Goal: Navigation & Orientation: Find specific page/section

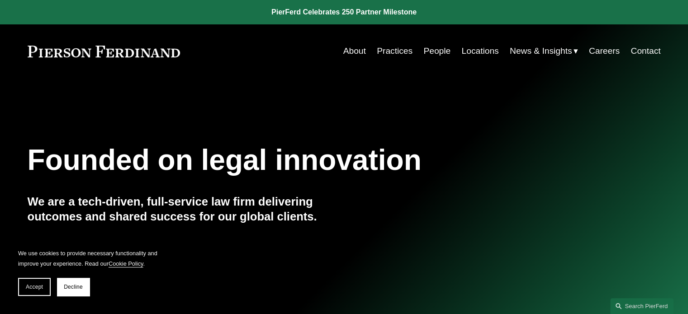
click at [393, 48] on link "Practices" at bounding box center [395, 51] width 36 height 17
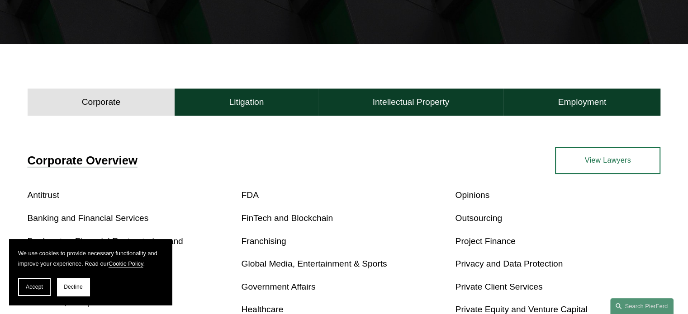
scroll to position [226, 0]
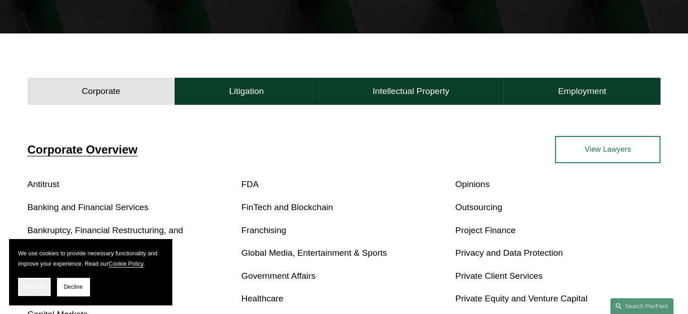
click at [33, 284] on span "Accept" at bounding box center [34, 287] width 17 height 6
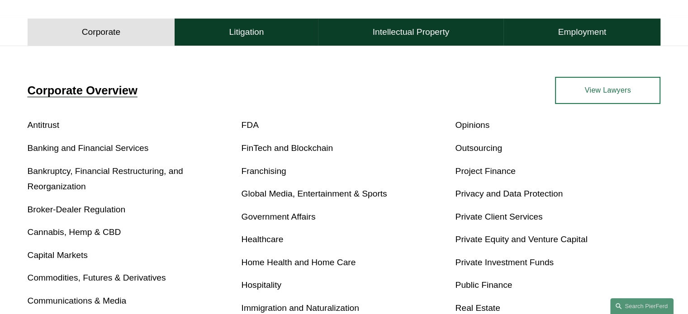
scroll to position [271, 0]
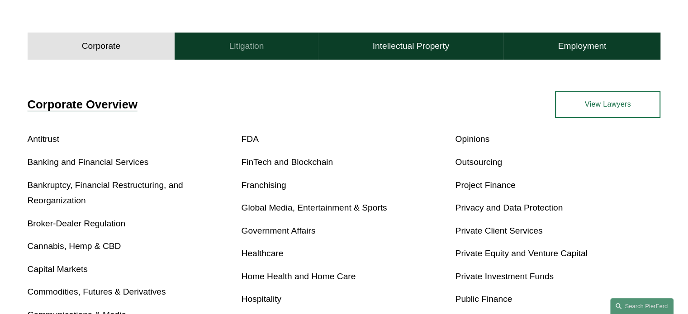
click at [248, 44] on h4 "Litigation" at bounding box center [246, 46] width 35 height 11
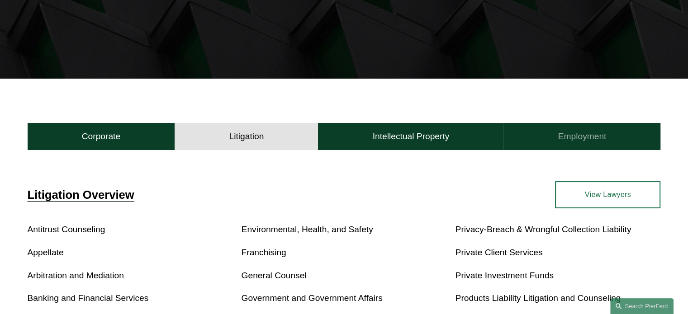
scroll to position [226, 0]
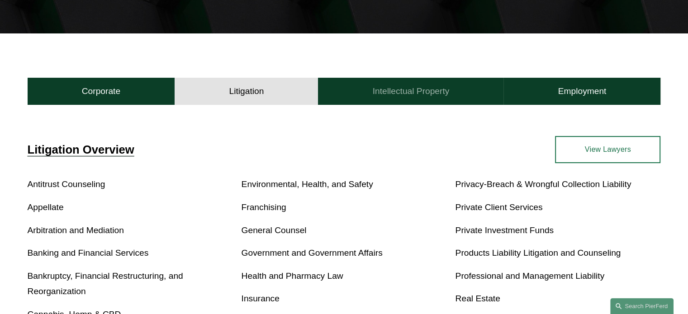
click at [408, 91] on h4 "Intellectual Property" at bounding box center [411, 91] width 77 height 11
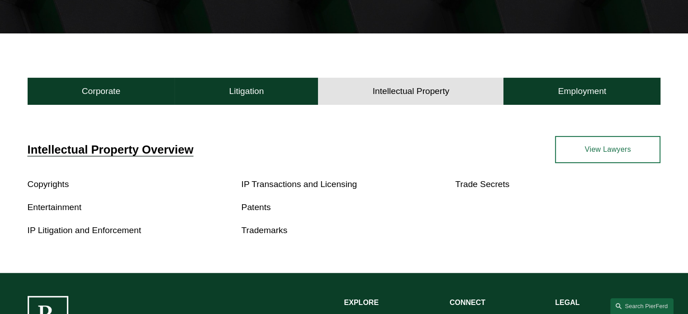
click at [259, 230] on link "Trademarks" at bounding box center [265, 231] width 46 height 10
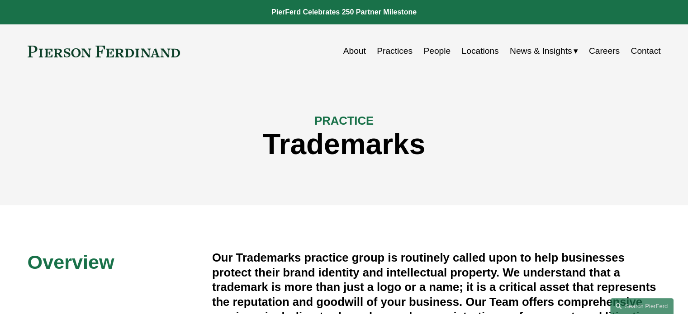
click at [604, 48] on link "Careers" at bounding box center [604, 51] width 31 height 17
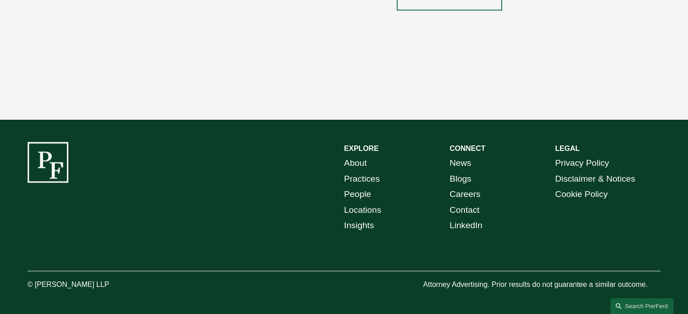
scroll to position [1366, 0]
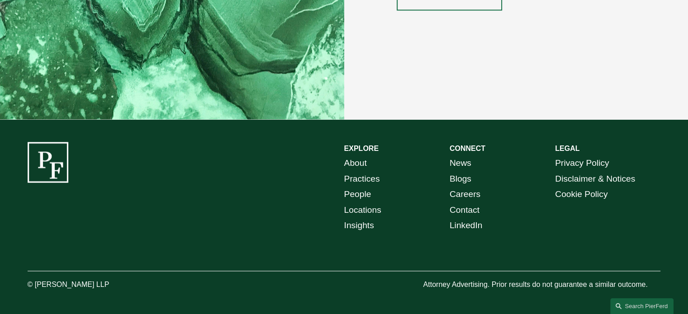
click at [359, 161] on link "About" at bounding box center [355, 164] width 23 height 16
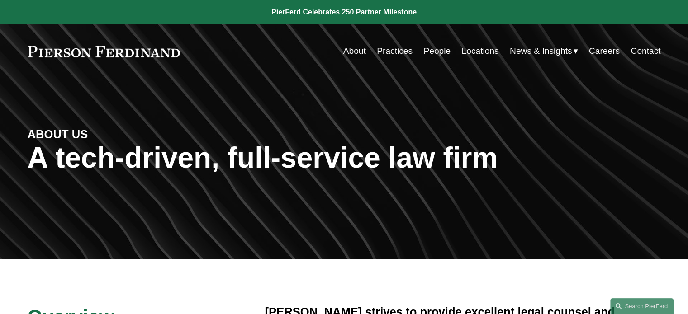
click at [645, 51] on link "Contact" at bounding box center [646, 51] width 30 height 17
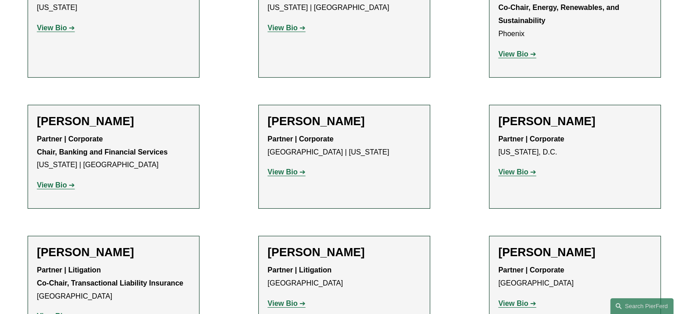
scroll to position [3077, 0]
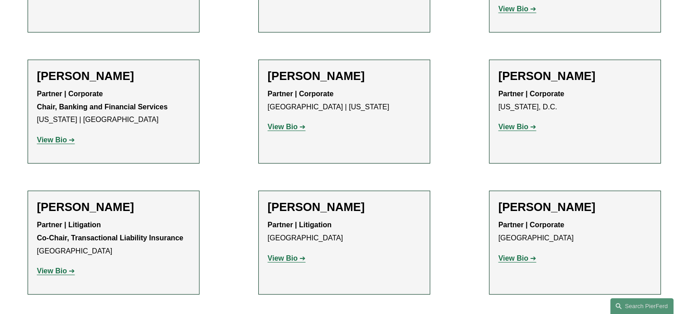
click at [293, 255] on strong "View Bio" at bounding box center [283, 259] width 30 height 8
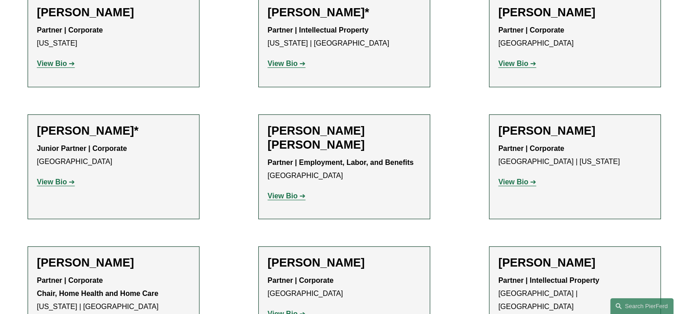
scroll to position [498, 0]
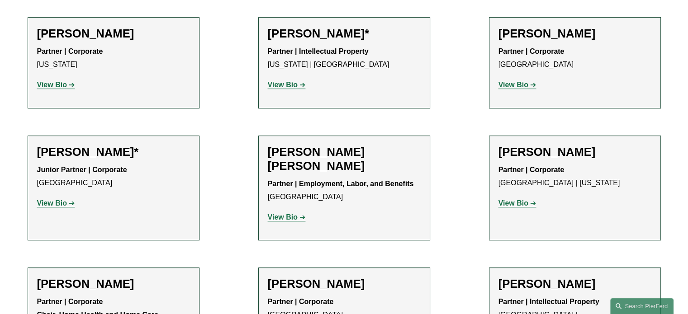
click at [285, 221] on strong "View Bio" at bounding box center [283, 218] width 30 height 8
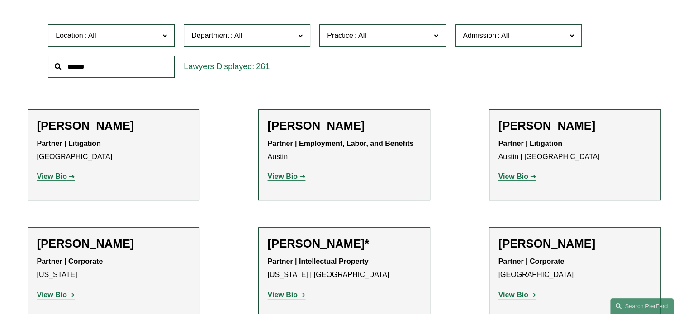
scroll to position [271, 0]
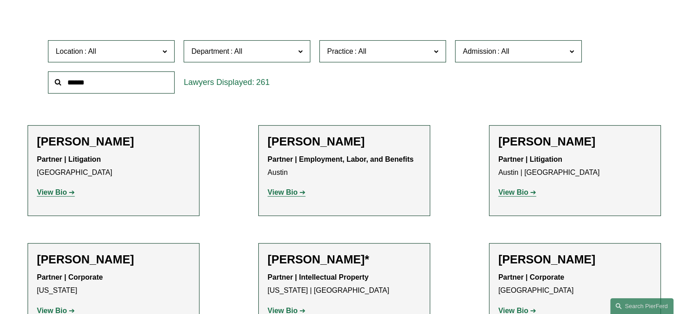
click at [167, 54] on span at bounding box center [164, 51] width 5 height 12
click at [0, 0] on link "Philadelphia" at bounding box center [0, 0] width 0 height 0
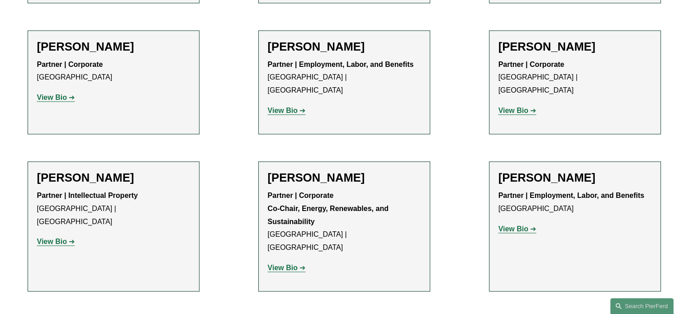
scroll to position [1165, 0]
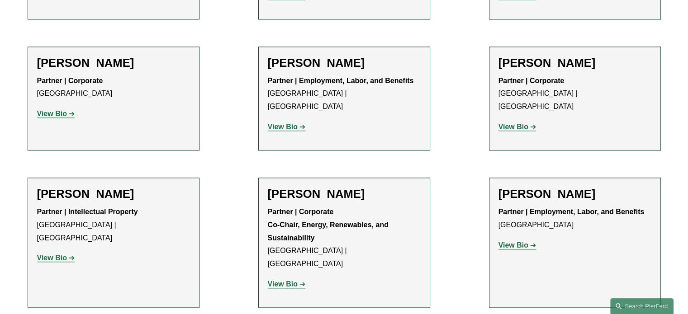
click at [49, 254] on strong "View Bio" at bounding box center [52, 258] width 30 height 8
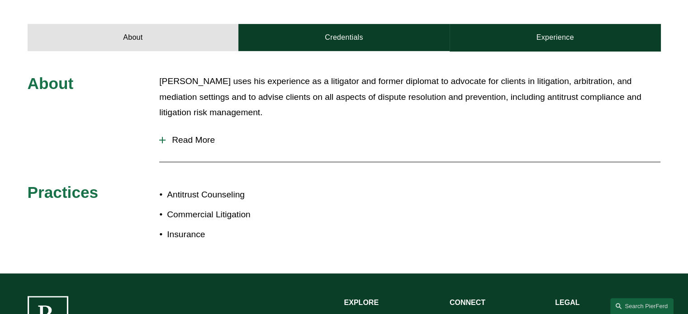
scroll to position [317, 0]
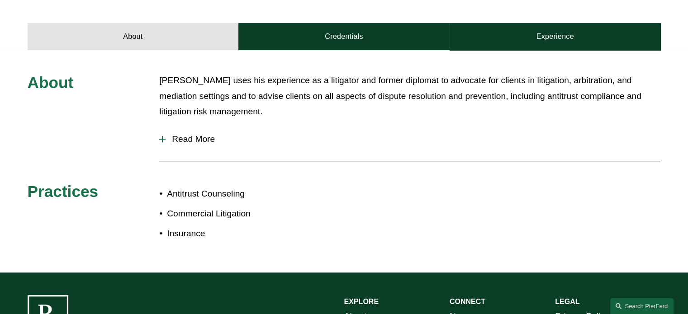
click at [190, 134] on span "Read More" at bounding box center [413, 139] width 495 height 10
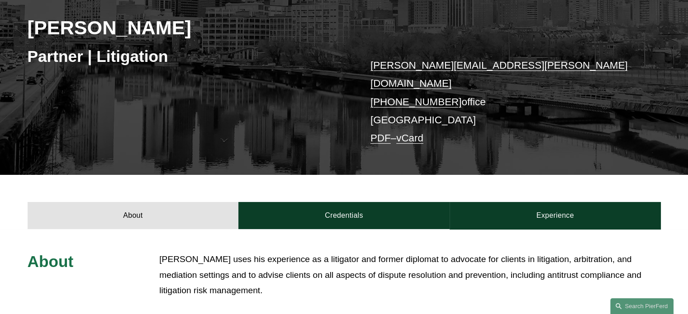
scroll to position [0, 0]
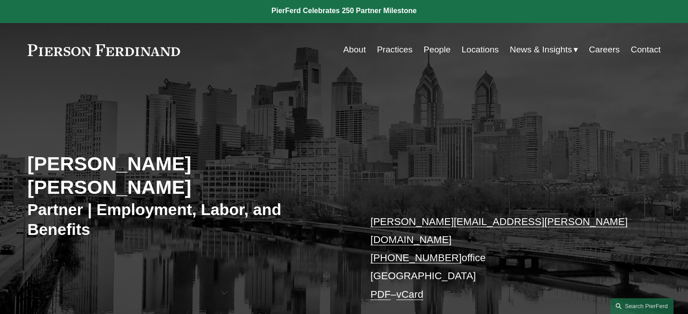
scroll to position [0, 0]
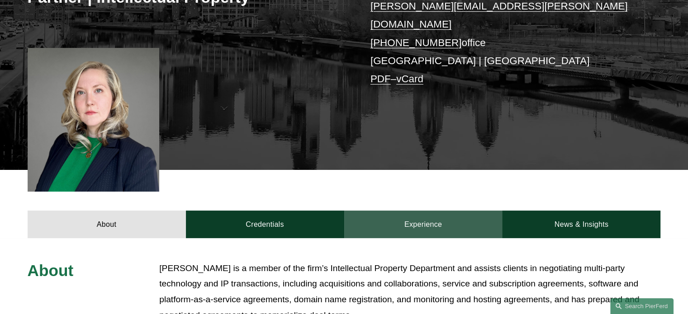
scroll to position [181, 0]
